Goal: Information Seeking & Learning: Learn about a topic

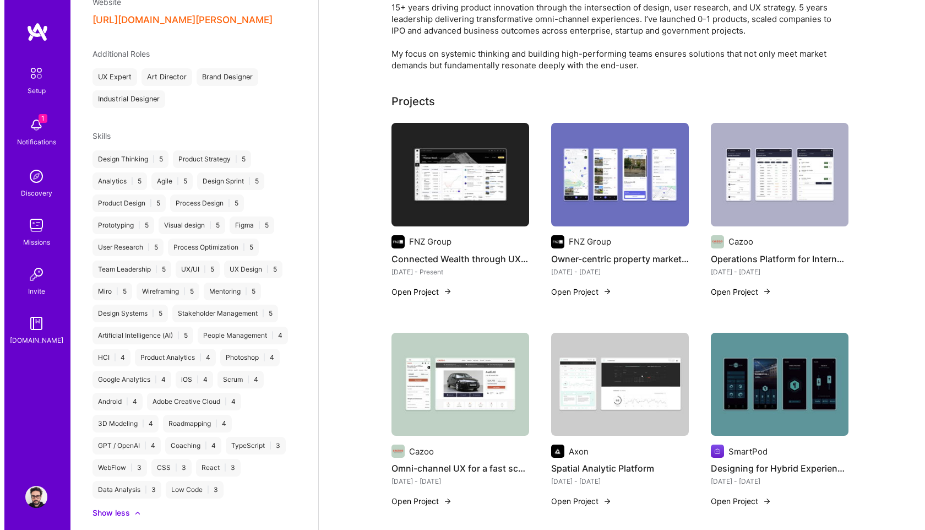
scroll to position [254, 0]
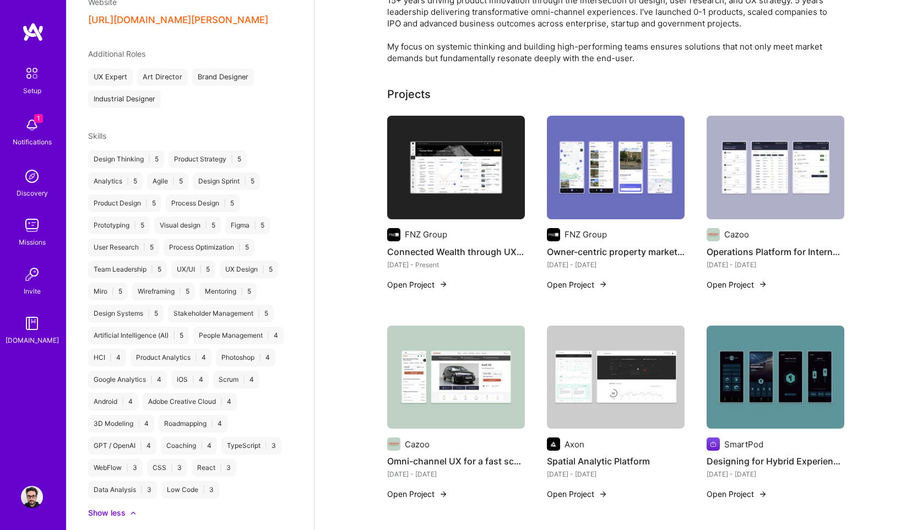
click at [472, 170] on img at bounding box center [456, 168] width 138 height 104
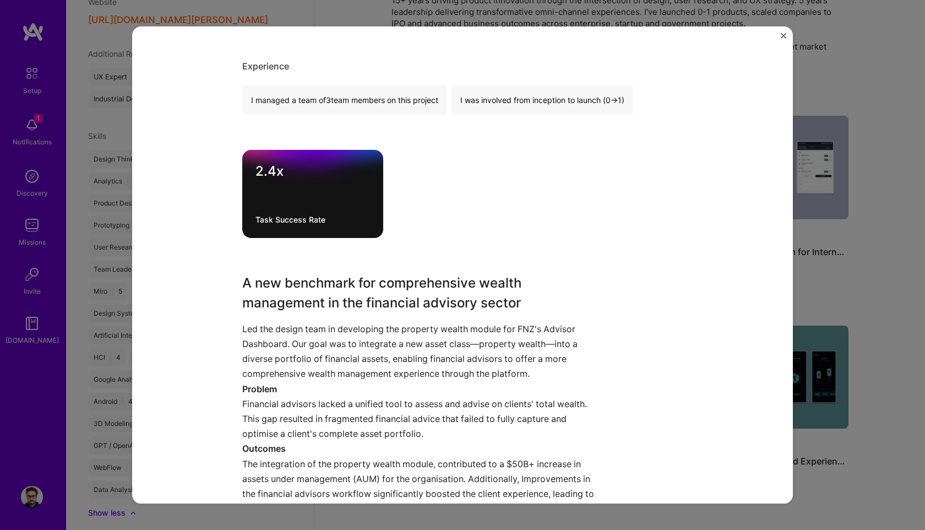
scroll to position [768, 0]
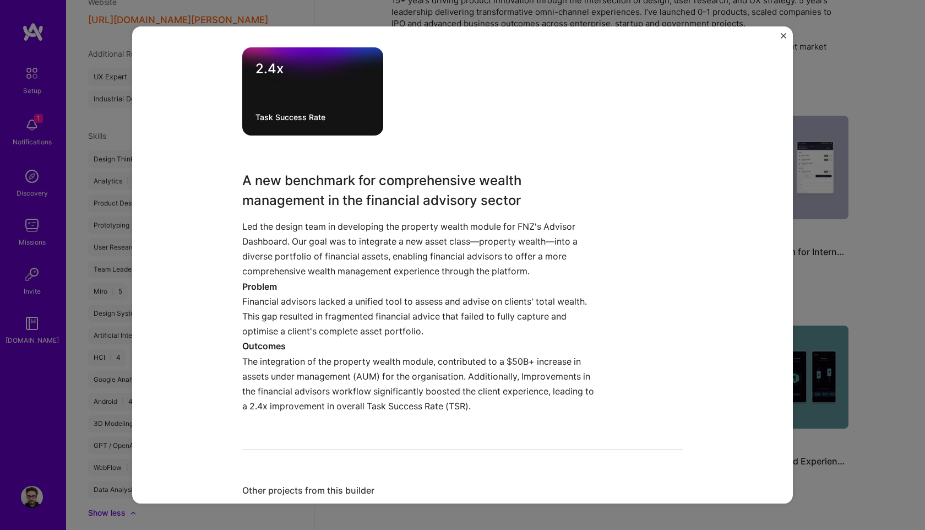
click at [263, 300] on p "Financial advisors lacked a unified tool to assess and advise on clients' total…" at bounding box center [421, 316] width 358 height 45
click at [250, 300] on p "Financial advisors lacked a unified tool to assess and advise on clients' total…" at bounding box center [421, 316] width 358 height 45
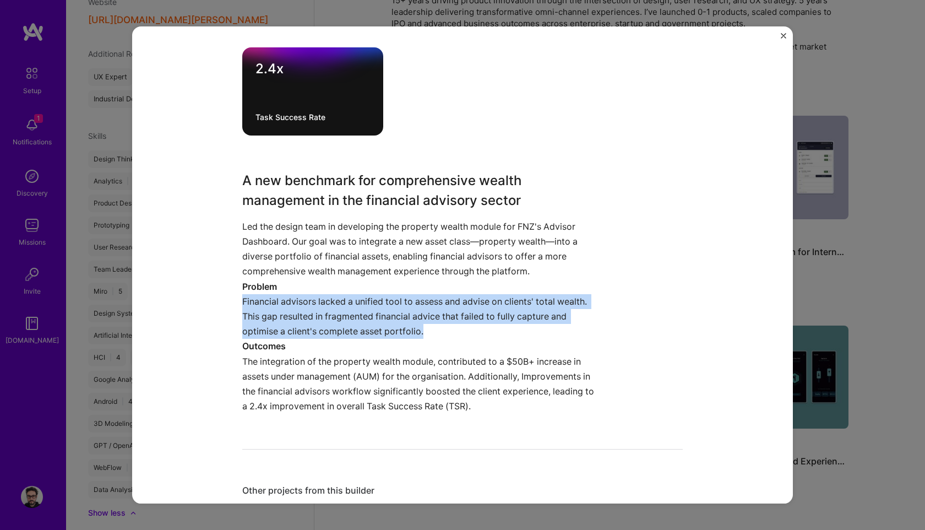
drag, startPoint x: 240, startPoint y: 301, endPoint x: 481, endPoint y: 331, distance: 242.6
click at [481, 331] on p "Financial advisors lacked a unified tool to assess and advise on clients' total…" at bounding box center [421, 316] width 358 height 45
copy p "Financial advisors lacked a unified tool to assess and advise on clients' total…"
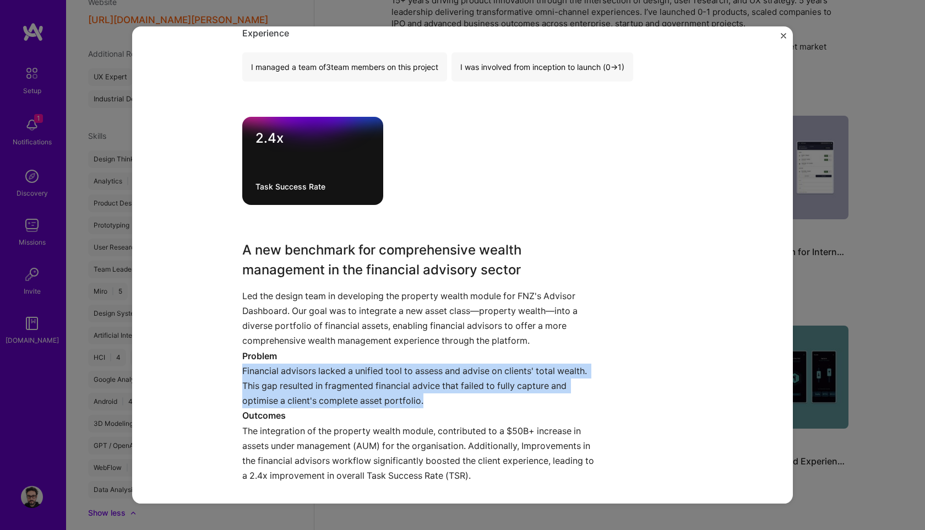
scroll to position [814, 0]
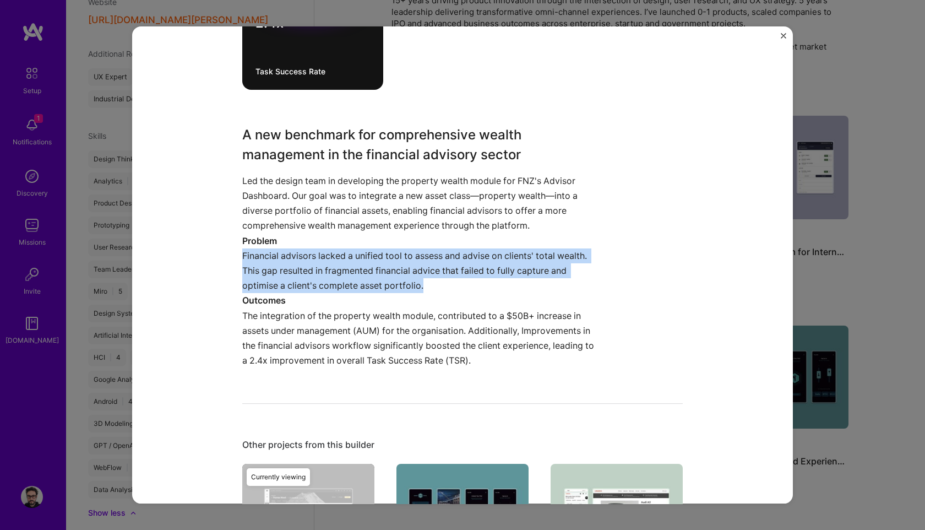
click at [242, 254] on p "Financial advisors lacked a unified tool to assess and advise on clients' total…" at bounding box center [421, 270] width 358 height 45
drag, startPoint x: 237, startPoint y: 255, endPoint x: 478, endPoint y: 298, distance: 244.5
click at [478, 298] on div "Connected Wealth through UX Strategy FNZ Group Financial Services / Fintech, B2…" at bounding box center [462, 264] width 661 height 477
click at [478, 298] on p "Outcomes" at bounding box center [421, 301] width 358 height 15
drag, startPoint x: 430, startPoint y: 290, endPoint x: 236, endPoint y: 254, distance: 197.3
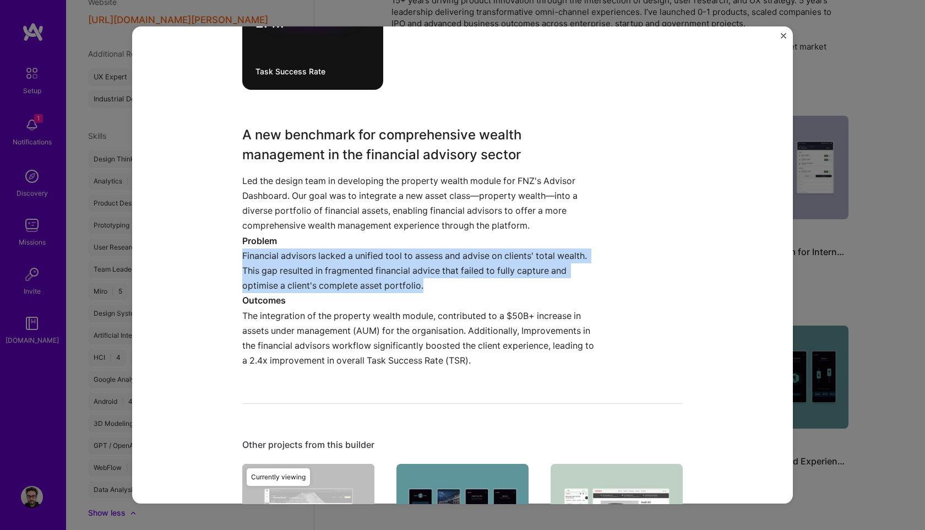
click at [236, 254] on div "Connected Wealth through UX Strategy FNZ Group Financial Services / Fintech, B2…" at bounding box center [462, 264] width 661 height 477
copy p "Financial advisors lacked a unified tool to assess and advise on clients' total…"
click at [392, 350] on p "The integration of the property wealth module, contributed to a $50B+ increase …" at bounding box center [421, 338] width 358 height 60
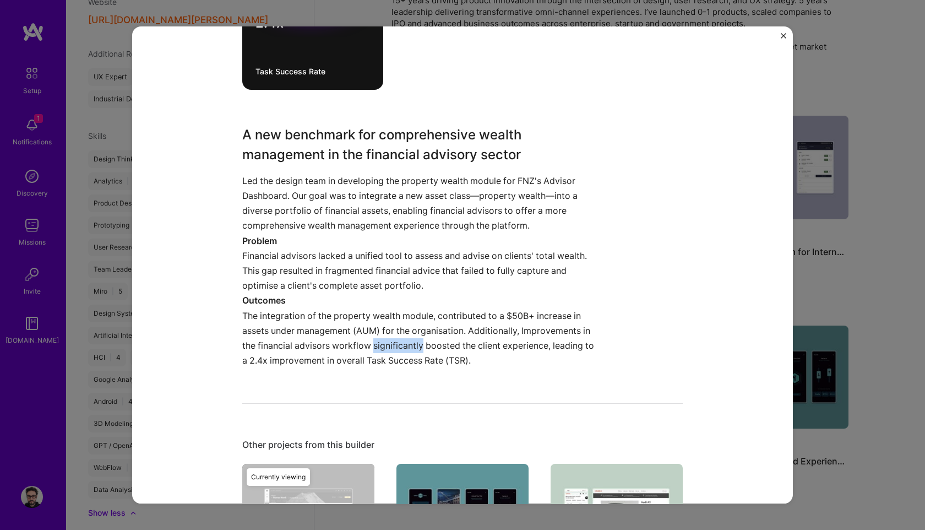
click at [392, 350] on p "The integration of the property wealth module, contributed to a $50B+ increase …" at bounding box center [421, 338] width 358 height 60
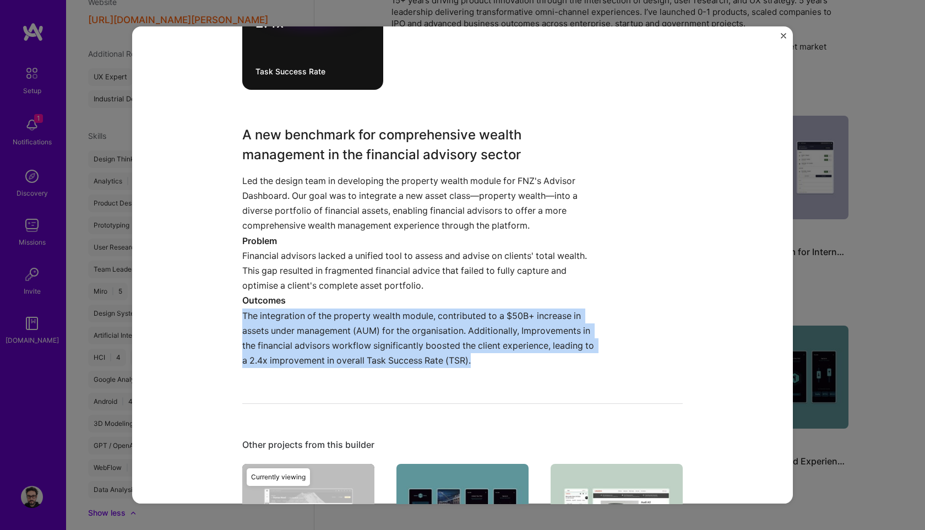
drag, startPoint x: 470, startPoint y: 363, endPoint x: 233, endPoint y: 313, distance: 242.7
click at [233, 313] on div "Connected Wealth through UX Strategy FNZ Group Financial Services / Fintech, B2…" at bounding box center [462, 264] width 661 height 477
copy p "The integration of the property wealth module, contributed to a $50B+ increase …"
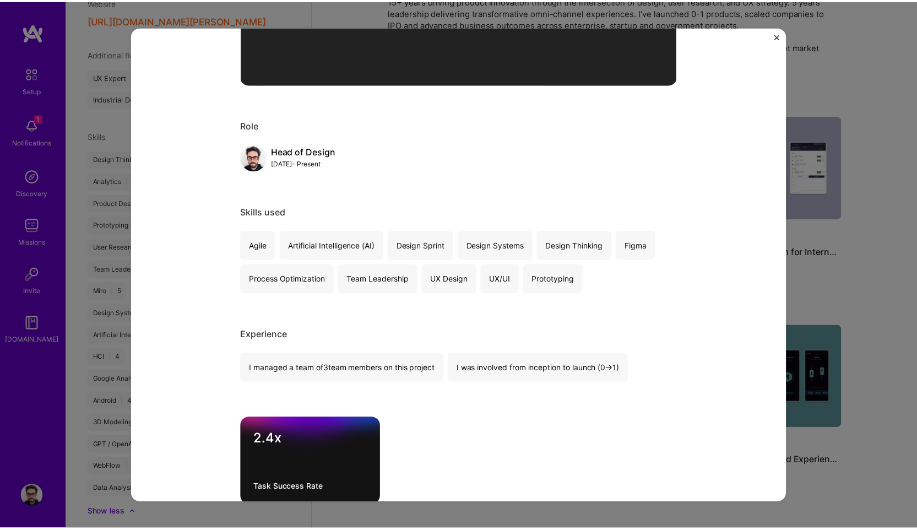
scroll to position [395, 0]
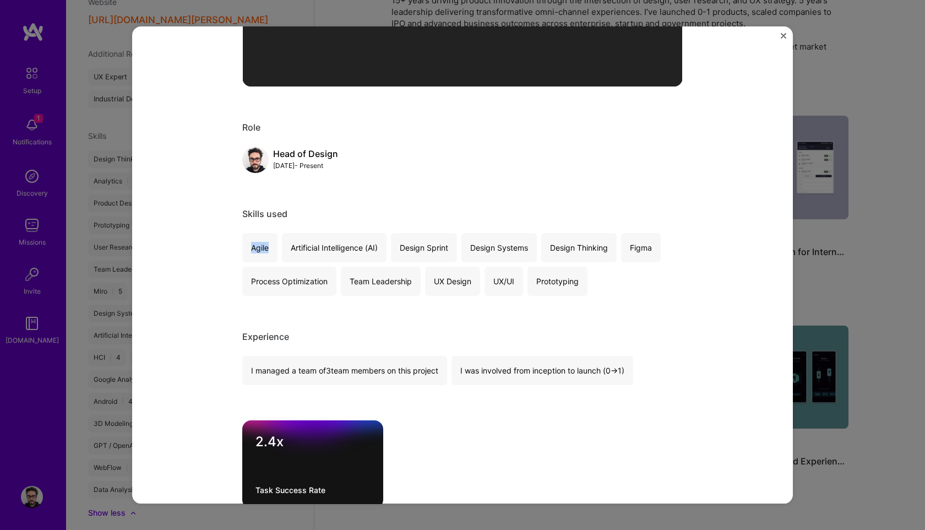
drag, startPoint x: 266, startPoint y: 247, endPoint x: 237, endPoint y: 246, distance: 28.7
click at [237, 246] on div "Connected Wealth through UX Strategy FNZ Group Financial Services / Fintech, B2…" at bounding box center [462, 264] width 661 height 477
copy div "Agile"
drag, startPoint x: 287, startPoint y: 246, endPoint x: 398, endPoint y: 251, distance: 111.4
click at [398, 251] on div "Agile Artificial Intelligence (AI) Design Sprint Design Systems Design Thinking…" at bounding box center [462, 264] width 441 height 63
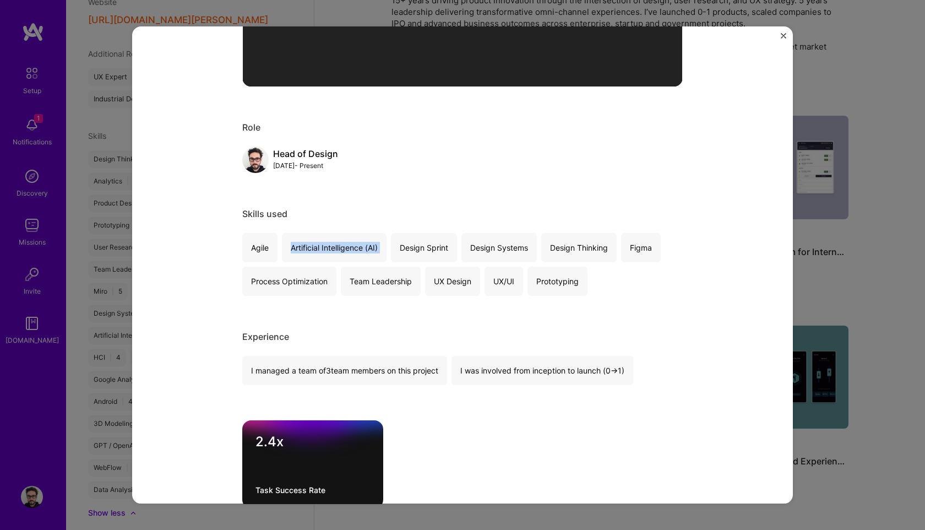
copy div "Artificial Intelligence (AI)"
drag, startPoint x: 248, startPoint y: 283, endPoint x: 325, endPoint y: 281, distance: 77.1
click at [325, 281] on div "Process Optimization" at bounding box center [289, 281] width 94 height 29
copy div "Process Optimization"
drag, startPoint x: 346, startPoint y: 283, endPoint x: 411, endPoint y: 285, distance: 64.5
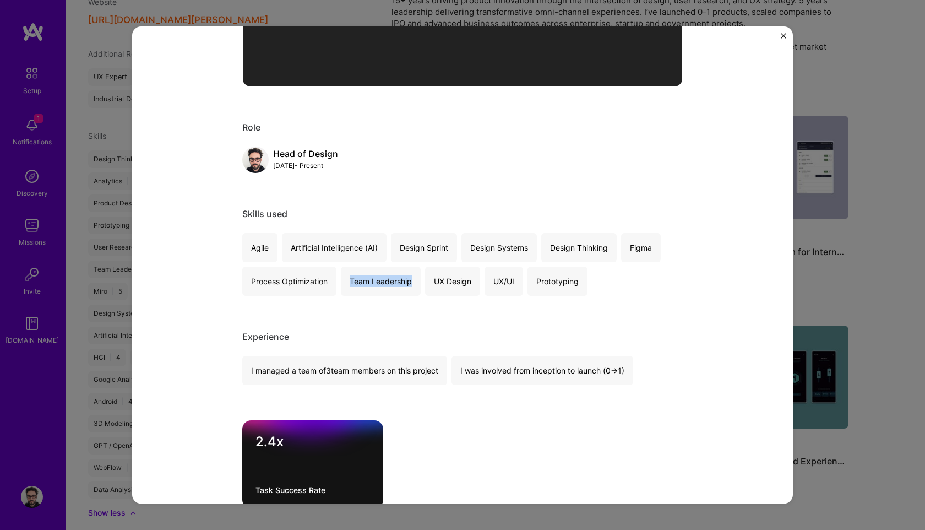
click at [411, 285] on div "Team Leadership" at bounding box center [381, 281] width 80 height 29
copy div "Team Leadership"
drag, startPoint x: 469, startPoint y: 248, endPoint x: 530, endPoint y: 250, distance: 61.2
click at [530, 250] on div "Design Systems" at bounding box center [499, 247] width 75 height 29
copy div "Design Systems"
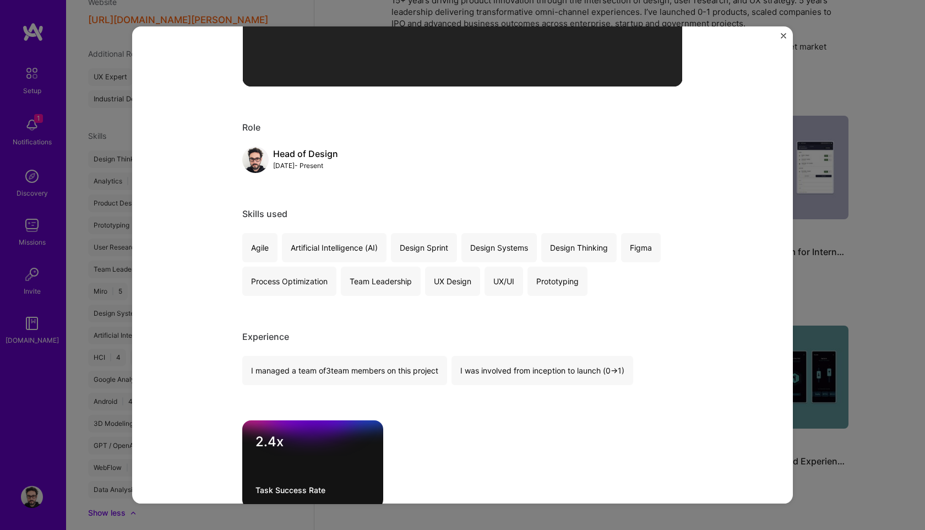
click at [645, 297] on div "Connected Wealth through UX Strategy FNZ Group Financial Services / Fintech, B2…" at bounding box center [462, 463] width 441 height 1618
click at [778, 33] on div "Connected Wealth through UX Strategy FNZ Group Financial Services / Fintech, B2…" at bounding box center [462, 264] width 661 height 477
click at [782, 35] on img "Close" at bounding box center [784, 36] width 6 height 6
